Goal: Task Accomplishment & Management: Complete application form

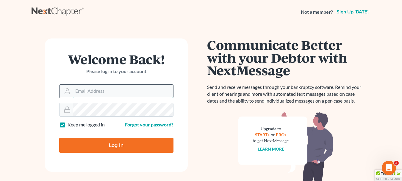
click at [82, 89] on input "Email Address" at bounding box center [123, 90] width 100 height 13
type input "[EMAIL_ADDRESS][DOMAIN_NAME]"
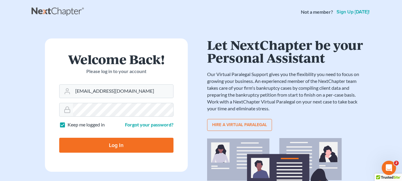
click at [120, 143] on input "Log In" at bounding box center [116, 144] width 114 height 15
type input "Thinking..."
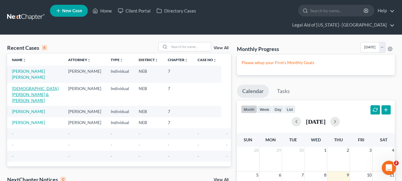
click at [35, 86] on link "Pilger, Joshua & Courtney" at bounding box center [35, 94] width 47 height 17
select select "9"
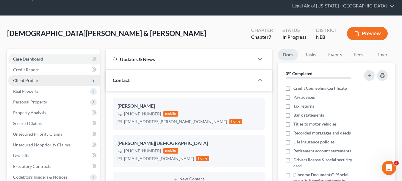
scroll to position [30, 0]
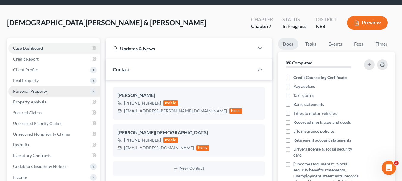
click at [40, 88] on span "Personal Property" at bounding box center [30, 90] width 34 height 5
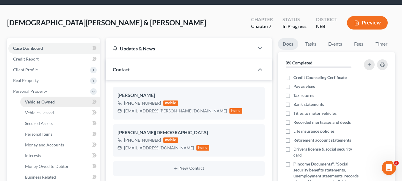
click at [43, 99] on span "Vehicles Owned" at bounding box center [40, 101] width 30 height 5
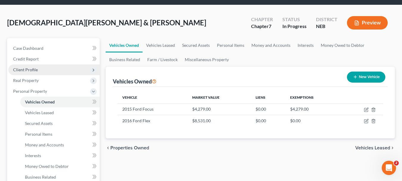
scroll to position [60, 0]
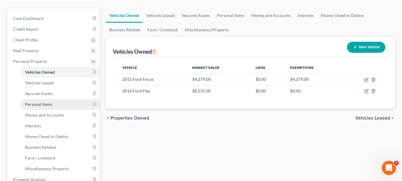
click at [44, 101] on span "Personal Items" at bounding box center [38, 103] width 27 height 5
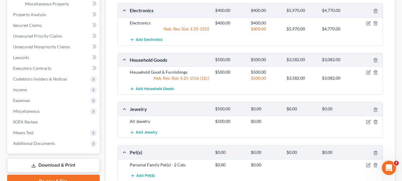
scroll to position [210, 0]
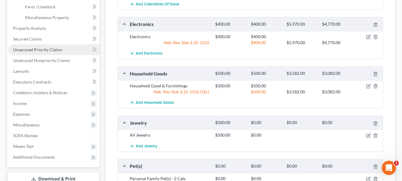
click at [60, 47] on span "Unsecured Priority Claims" at bounding box center [37, 49] width 49 height 5
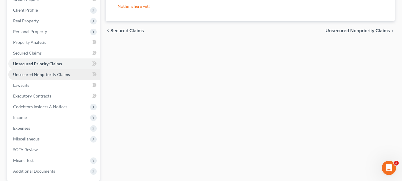
click at [52, 72] on span "Unsecured Nonpriority Claims" at bounding box center [41, 74] width 57 height 5
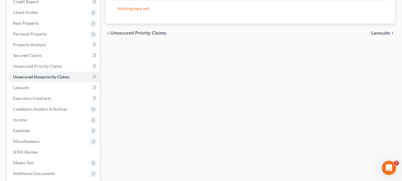
scroll to position [89, 0]
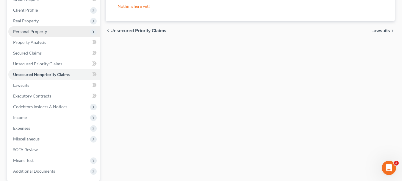
click at [34, 29] on span "Personal Property" at bounding box center [30, 31] width 34 height 5
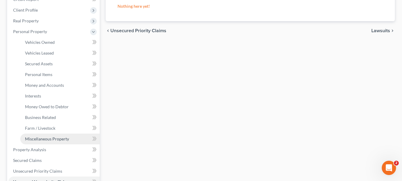
click at [39, 136] on span "Miscellaneous Property" at bounding box center [47, 138] width 44 height 5
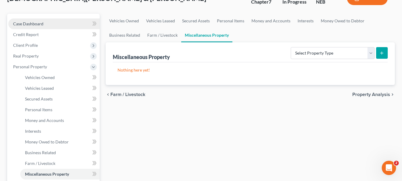
scroll to position [60, 0]
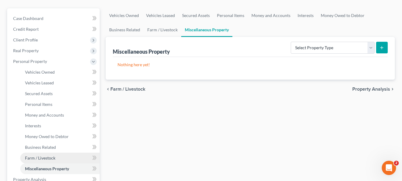
click at [36, 155] on span "Farm / Livestock" at bounding box center [40, 157] width 30 height 5
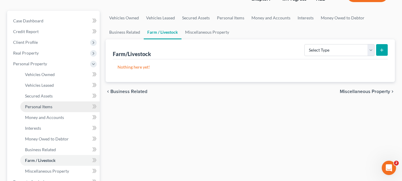
scroll to position [60, 0]
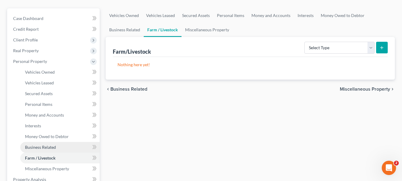
click at [44, 144] on span "Business Related" at bounding box center [40, 146] width 31 height 5
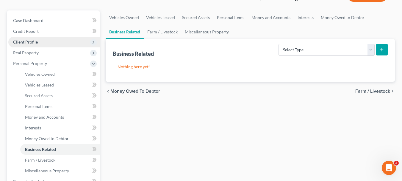
scroll to position [60, 0]
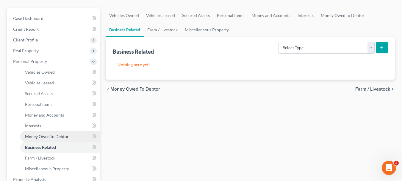
click at [50, 134] on span "Money Owed to Debtor" at bounding box center [47, 136] width 44 height 5
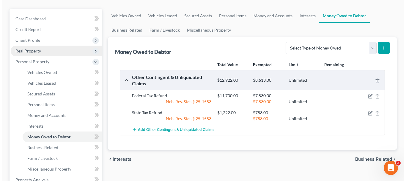
scroll to position [60, 0]
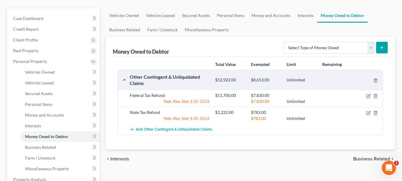
click at [146, 92] on div "Federal Tax Refund" at bounding box center [169, 95] width 85 height 6
click at [367, 93] on icon "button" at bounding box center [368, 95] width 5 height 5
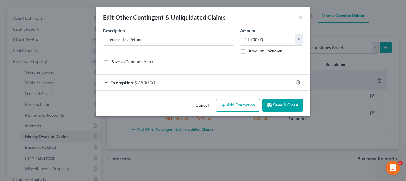
click at [239, 104] on button "Add Exemption" at bounding box center [238, 105] width 44 height 12
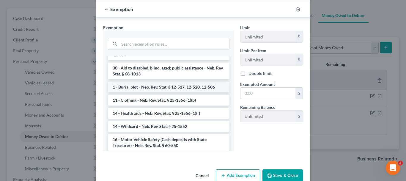
scroll to position [208, 0]
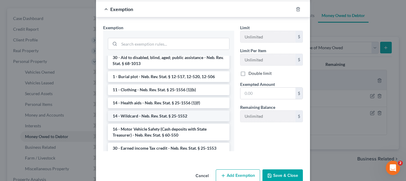
click at [150, 116] on li "14 - Wildcard - Neb. Rev. Stat. § 25-1552" at bounding box center [169, 115] width 122 height 11
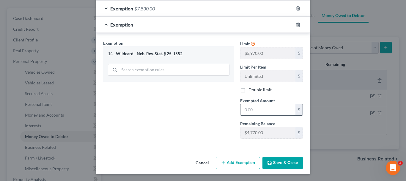
click at [265, 111] on input "text" at bounding box center [268, 109] width 55 height 11
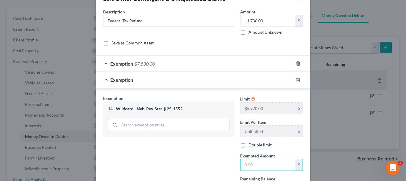
scroll to position [14, 0]
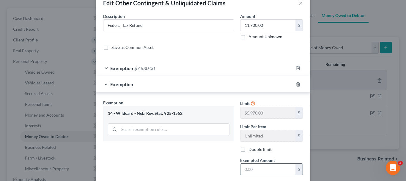
click at [250, 168] on input "text" at bounding box center [268, 168] width 55 height 11
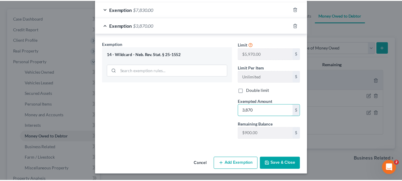
scroll to position [74, 0]
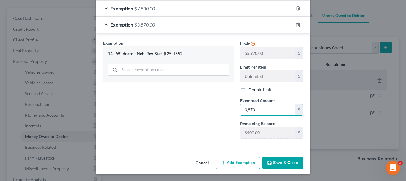
type input "3,870"
click at [285, 162] on button "Save & Close" at bounding box center [283, 162] width 40 height 12
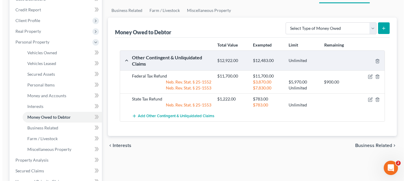
scroll to position [89, 0]
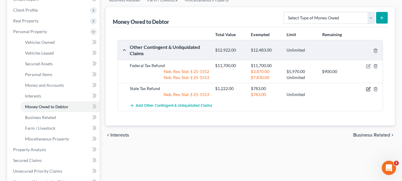
click at [367, 87] on icon "button" at bounding box center [368, 89] width 5 height 5
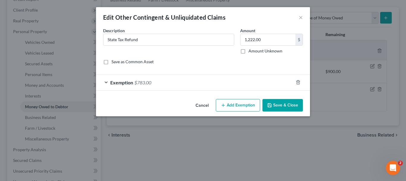
click at [228, 104] on button "Add Exemption" at bounding box center [238, 105] width 44 height 12
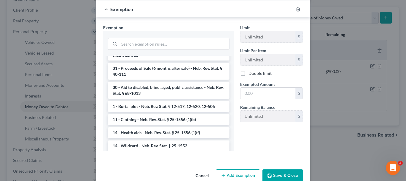
scroll to position [208, 0]
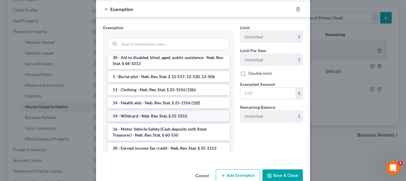
click at [128, 115] on li "14 - Wildcard - Neb. Rev. Stat. § 25-1552" at bounding box center [169, 115] width 122 height 11
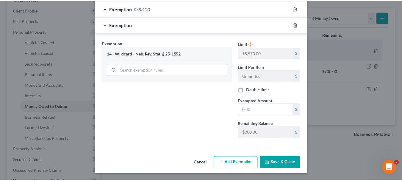
scroll to position [74, 0]
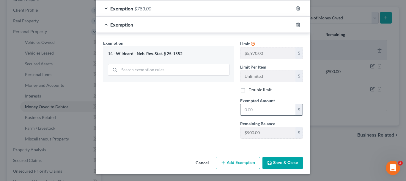
click at [254, 111] on input "text" at bounding box center [268, 109] width 55 height 11
type input "439"
click at [186, 119] on div "Exemption Set must be selected for CA. Exemption * 14 - Wildcard - Neb. Rev. St…" at bounding box center [168, 91] width 137 height 103
click at [271, 162] on button "Save & Close" at bounding box center [283, 162] width 40 height 12
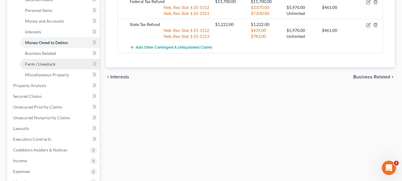
scroll to position [154, 0]
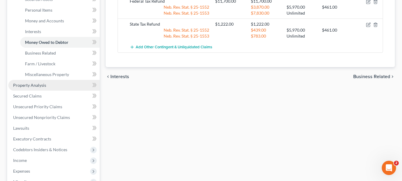
click at [36, 82] on span "Property Analysis" at bounding box center [29, 84] width 33 height 5
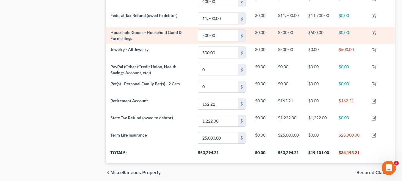
scroll to position [320, 0]
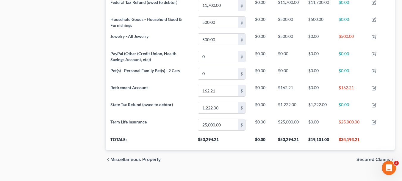
click at [369, 157] on span "Secured Claims" at bounding box center [373, 159] width 34 height 5
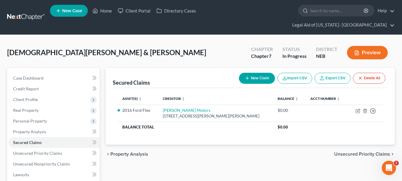
scroll to position [30, 0]
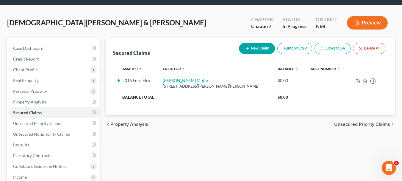
click at [372, 122] on span "Unsecured Priority Claims" at bounding box center [362, 124] width 56 height 5
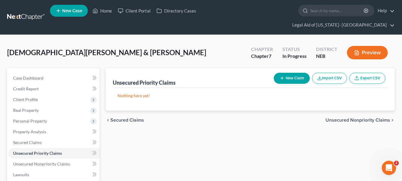
click at [337, 118] on span "Unsecured Nonpriority Claims" at bounding box center [357, 120] width 65 height 5
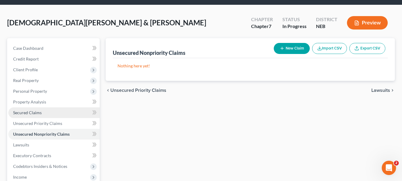
scroll to position [60, 0]
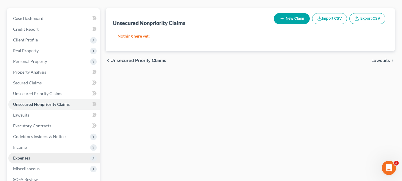
click at [20, 155] on span "Expenses" at bounding box center [21, 157] width 17 height 5
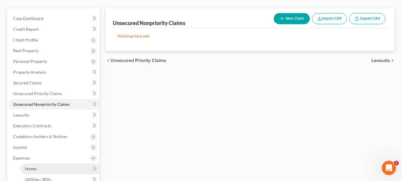
click at [32, 166] on span "Home" at bounding box center [30, 168] width 11 height 5
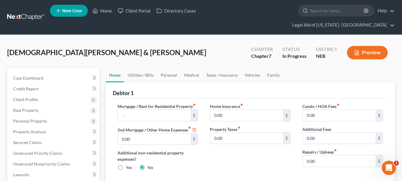
scroll to position [30, 0]
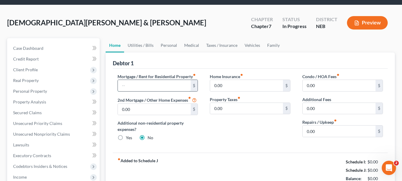
click at [146, 80] on input "text" at bounding box center [154, 85] width 73 height 11
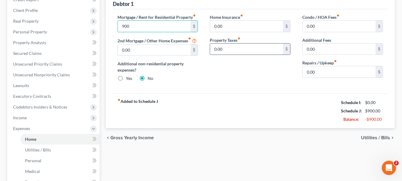
scroll to position [89, 0]
type input "900"
click at [375, 135] on span "Utilities / Bills" at bounding box center [375, 137] width 29 height 5
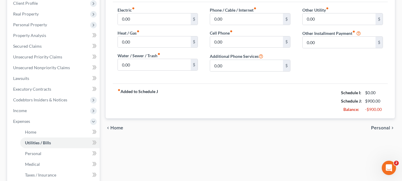
scroll to position [30, 0]
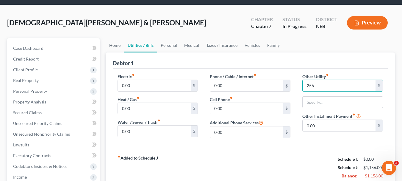
type input "256"
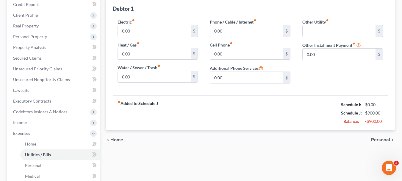
scroll to position [89, 0]
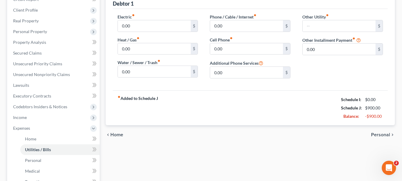
drag, startPoint x: 382, startPoint y: 124, endPoint x: 266, endPoint y: 115, distance: 116.7
click at [382, 132] on span "Personal" at bounding box center [380, 134] width 19 height 5
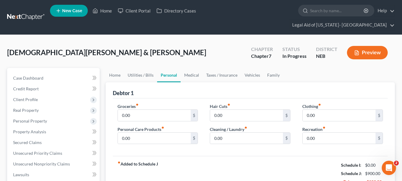
scroll to position [60, 0]
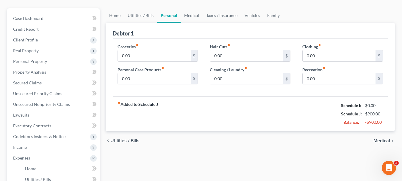
click at [379, 138] on span "Medical" at bounding box center [381, 140] width 17 height 5
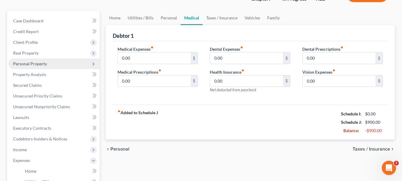
scroll to position [60, 0]
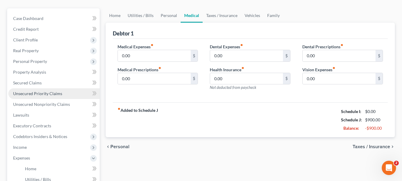
click at [31, 91] on span "Unsecured Priority Claims" at bounding box center [37, 93] width 49 height 5
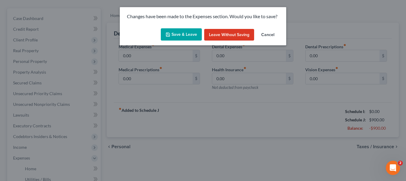
click at [185, 31] on button "Save & Leave" at bounding box center [181, 34] width 41 height 12
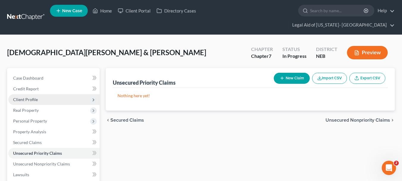
click at [32, 97] on span "Client Profile" at bounding box center [25, 99] width 25 height 5
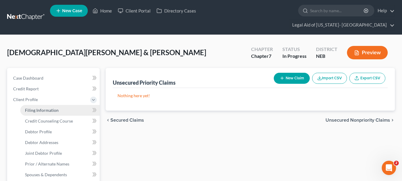
click at [37, 107] on span "Filing Information" at bounding box center [42, 109] width 34 height 5
select select "1"
select select "0"
select select "30"
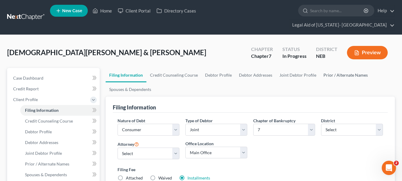
click at [336, 68] on link "Prior / Alternate Names" at bounding box center [345, 75] width 51 height 14
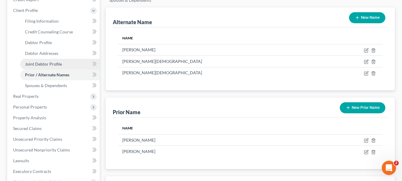
scroll to position [89, 0]
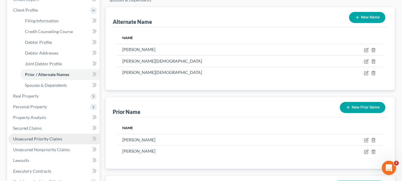
click at [54, 136] on span "Unsecured Priority Claims" at bounding box center [37, 138] width 49 height 5
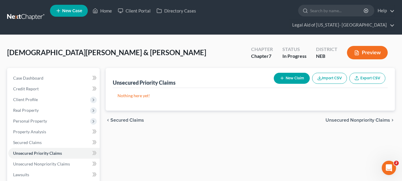
click at [291, 73] on button "New Claim" at bounding box center [292, 78] width 36 height 11
select select "2"
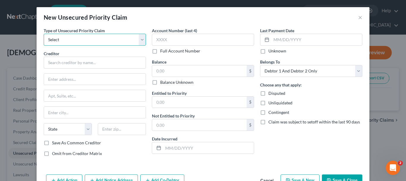
click at [92, 37] on select "Select Taxes & Other Government Units Domestic Support Obligations Extensions o…" at bounding box center [95, 40] width 102 height 12
click at [173, 19] on div "New Unsecured Priority Claim ×" at bounding box center [203, 17] width 333 height 20
click at [96, 39] on select "Select Taxes & Other Government Units Domestic Support Obligations Extensions o…" at bounding box center [95, 40] width 102 height 12
click at [359, 15] on button "×" at bounding box center [361, 17] width 4 height 7
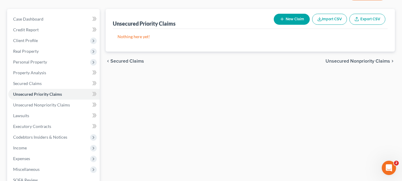
scroll to position [60, 0]
click at [367, 58] on span "Unsecured Nonpriority Claims" at bounding box center [357, 60] width 65 height 5
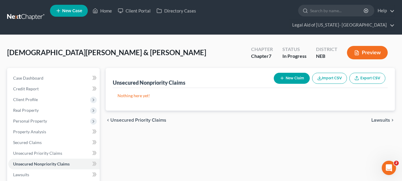
click at [290, 73] on button "New Claim" at bounding box center [292, 78] width 36 height 11
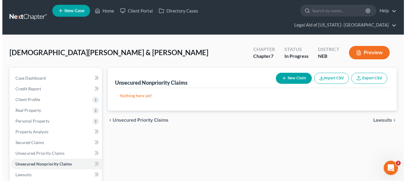
select select "2"
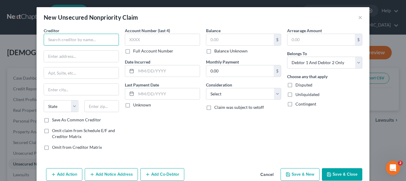
click at [86, 38] on input "text" at bounding box center [81, 40] width 75 height 12
type input "Accelerated Recievables"
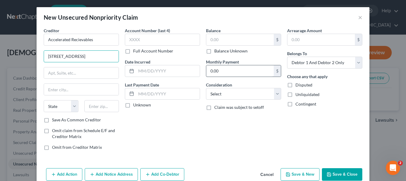
type input "2223 Broadway"
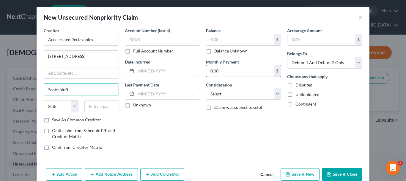
type input "Scottsbluff"
select select "30"
type input "69361"
click at [52, 119] on label "Save As Common Creditor" at bounding box center [76, 120] width 49 height 6
click at [54, 119] on input "Save As Common Creditor" at bounding box center [56, 119] width 4 height 4
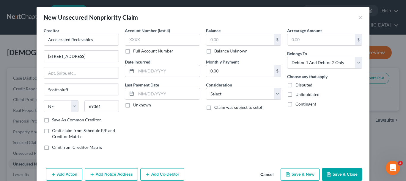
checkbox input "true"
click at [153, 37] on input "text" at bounding box center [162, 40] width 75 height 12
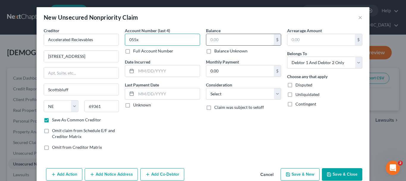
type input "055x"
click at [234, 39] on input "text" at bounding box center [240, 39] width 68 height 11
type input "612"
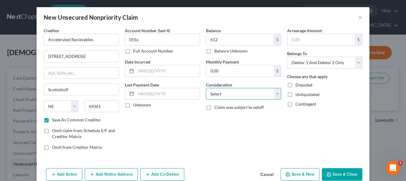
click at [274, 94] on select "Select Cable / Satellite Services Collection Agency Credit Card Debt Debt Couns…" at bounding box center [243, 94] width 75 height 12
click at [275, 93] on select "Select Cable / Satellite Services Collection Agency Credit Card Debt Debt Couns…" at bounding box center [243, 94] width 75 height 12
select select "1"
click at [206, 88] on select "Select Cable / Satellite Services Collection Agency Credit Card Debt Debt Couns…" at bounding box center [243, 94] width 75 height 12
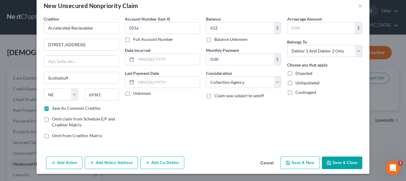
click at [117, 163] on button "Add Notice Address" at bounding box center [111, 162] width 53 height 12
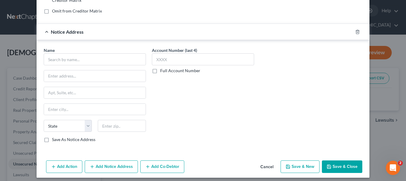
scroll to position [140, 0]
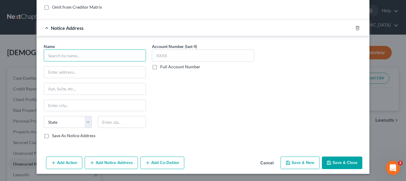
click at [77, 55] on input "text" at bounding box center [95, 55] width 102 height 12
type input "Vistabeam"
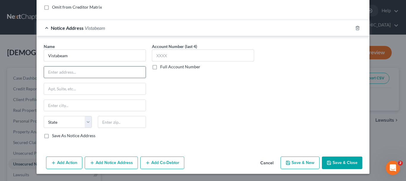
click at [63, 74] on input "text" at bounding box center [95, 71] width 102 height 11
type input "PO Box 2231"
type input "69363"
type input "Scottsbluff"
select select "30"
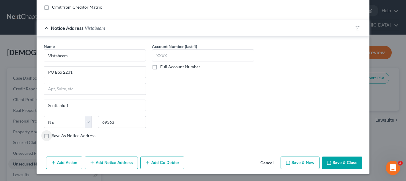
click at [339, 159] on button "Save & Close" at bounding box center [342, 162] width 40 height 12
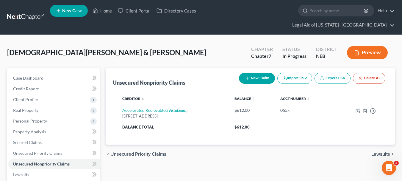
click at [262, 73] on button "New Claim" at bounding box center [257, 78] width 36 height 11
select select "2"
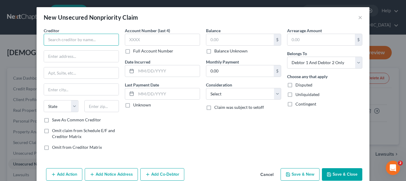
drag, startPoint x: 61, startPoint y: 41, endPoint x: 53, endPoint y: 38, distance: 8.5
click at [59, 40] on input "text" at bounding box center [81, 40] width 75 height 12
type input "Capital One"
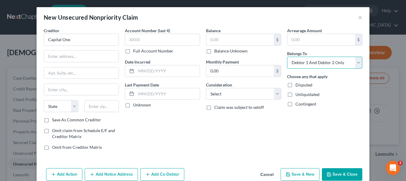
click at [355, 60] on select "Select Debtor 1 Only Debtor 2 Only Debtor 1 And Debtor 2 Only At Least One Of T…" at bounding box center [324, 63] width 75 height 12
select select "1"
click at [287, 57] on select "Select Debtor 1 Only Debtor 2 Only Debtor 1 And Debtor 2 Only At Least One Of T…" at bounding box center [324, 63] width 75 height 12
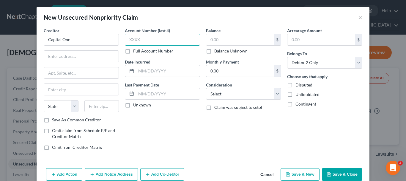
click at [154, 41] on input "text" at bounding box center [162, 40] width 75 height 12
type input "XXXX"
click at [221, 39] on input "text" at bounding box center [240, 39] width 68 height 11
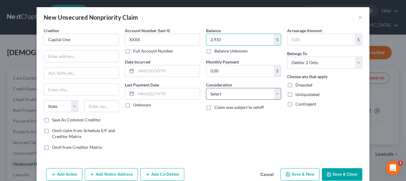
type input "2,910"
click at [275, 93] on select "Select Cable / Satellite Services Collection Agency Credit Card Debt Debt Couns…" at bounding box center [243, 94] width 75 height 12
select select "2"
click at [206, 88] on select "Select Cable / Satellite Services Collection Agency Credit Card Debt Debt Couns…" at bounding box center [243, 94] width 75 height 12
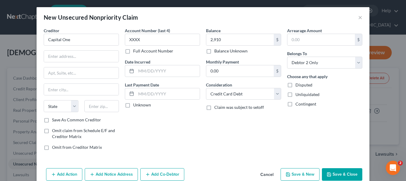
click at [52, 120] on label "Save As Common Creditor" at bounding box center [76, 120] width 49 height 6
click at [54, 120] on input "Save As Common Creditor" at bounding box center [56, 119] width 4 height 4
checkbox input "true"
click at [60, 57] on input "text" at bounding box center [81, 56] width 75 height 11
type input "PO Box 31293"
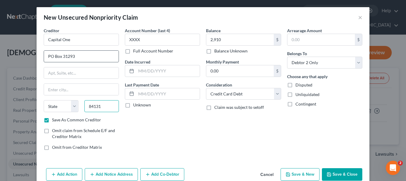
type input "84131"
type input "Salt Lake City"
select select "46"
click at [305, 171] on button "Save & New" at bounding box center [300, 174] width 39 height 12
select select "2"
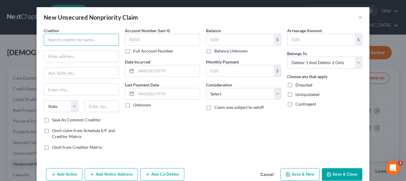
click at [78, 38] on input "text" at bounding box center [81, 40] width 75 height 12
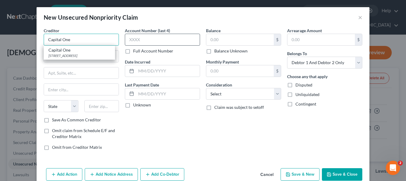
type input "Capital One"
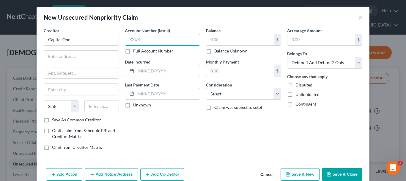
click at [132, 37] on input "text" at bounding box center [162, 40] width 75 height 12
type input "XXXX"
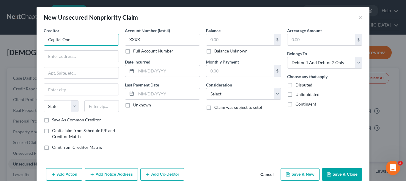
drag, startPoint x: 87, startPoint y: 40, endPoint x: 0, endPoint y: 38, distance: 87.5
click at [0, 38] on div "New Unsecured Nonpriority Claim × Creditor * Capital One State AL AK AR AZ CA C…" at bounding box center [203, 90] width 406 height 181
type input "Credit Collection Service"
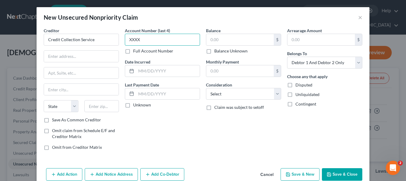
click at [131, 40] on input "XXXX" at bounding box center [162, 40] width 75 height 12
type input "29XX"
click at [238, 38] on input "text" at bounding box center [240, 39] width 68 height 11
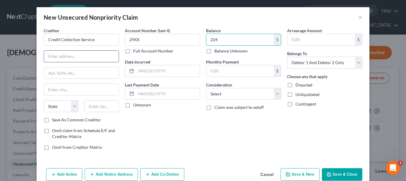
type input "224"
click at [76, 60] on input "text" at bounding box center [81, 56] width 75 height 11
type input "725 Canton Street"
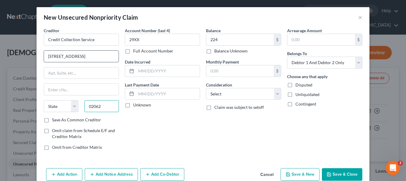
type input "02062"
type input "Norwood"
select select "22"
click at [52, 120] on label "Save As Common Creditor" at bounding box center [76, 120] width 49 height 6
click at [54, 120] on input "Save As Common Creditor" at bounding box center [56, 119] width 4 height 4
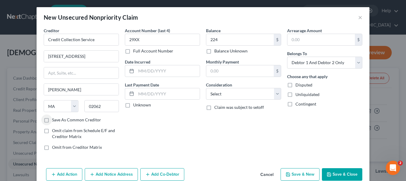
checkbox input "true"
click at [276, 92] on select "Select Cable / Satellite Services Collection Agency Credit Card Debt Debt Couns…" at bounding box center [243, 94] width 75 height 12
select select "1"
click at [206, 88] on select "Select Cable / Satellite Services Collection Agency Credit Card Debt Debt Couns…" at bounding box center [243, 94] width 75 height 12
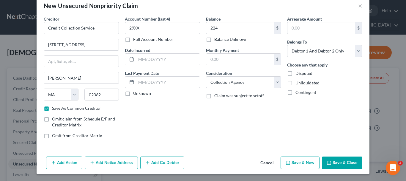
click at [118, 162] on button "Add Notice Address" at bounding box center [111, 162] width 53 height 12
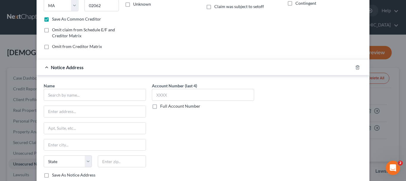
scroll to position [101, 0]
click at [64, 93] on input "text" at bounding box center [95, 94] width 102 height 12
drag, startPoint x: 93, startPoint y: 93, endPoint x: 7, endPoint y: 90, distance: 85.5
click at [7, 90] on div "New Unsecured Nonpriority Claim × Creditor * Credit Collection Service 725 Cant…" at bounding box center [203, 90] width 406 height 181
drag, startPoint x: 74, startPoint y: 97, endPoint x: 78, endPoint y: 98, distance: 3.8
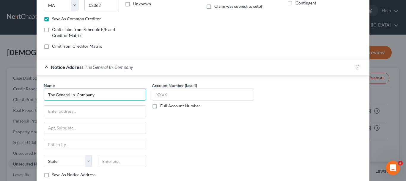
click at [74, 97] on input "The General In. Company" at bounding box center [95, 94] width 102 height 12
type input "The General Insurance Company"
type input "2636 Elm Hill Pike, Suite 510"
type input "37214"
type input "Nashville"
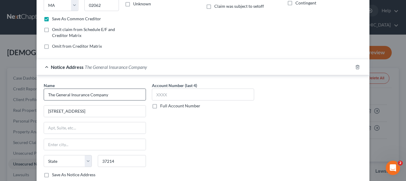
select select "44"
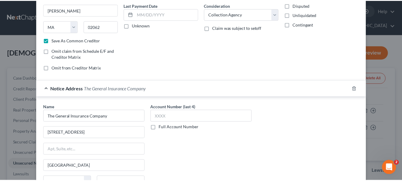
scroll to position [140, 0]
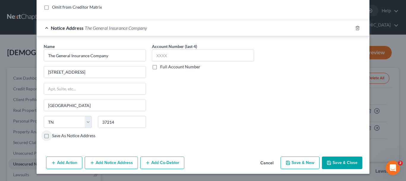
click at [342, 163] on button "Save & Close" at bounding box center [342, 162] width 40 height 12
